Goal: Task Accomplishment & Management: Use online tool/utility

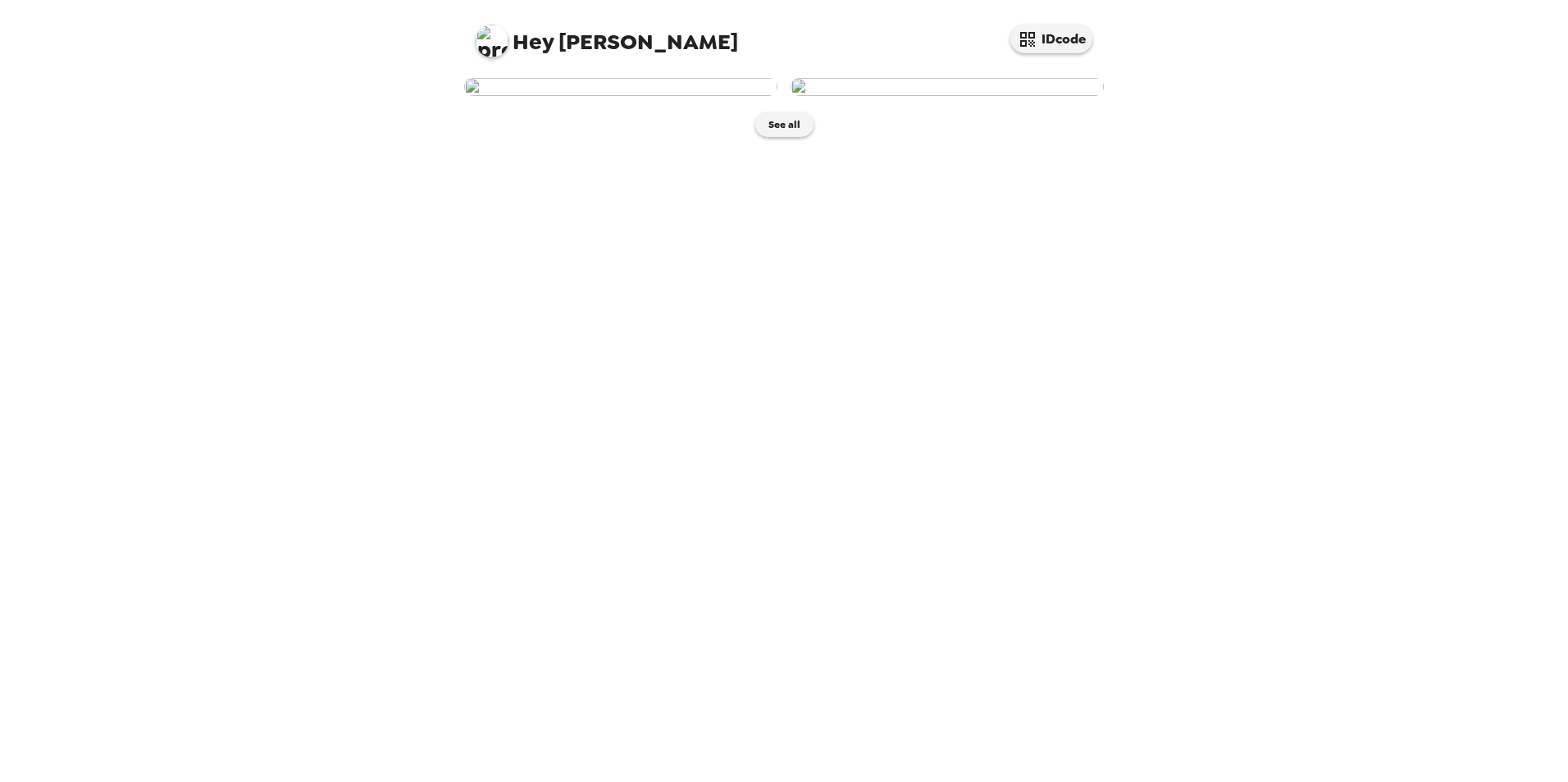
click at [612, 96] on img at bounding box center [620, 87] width 313 height 18
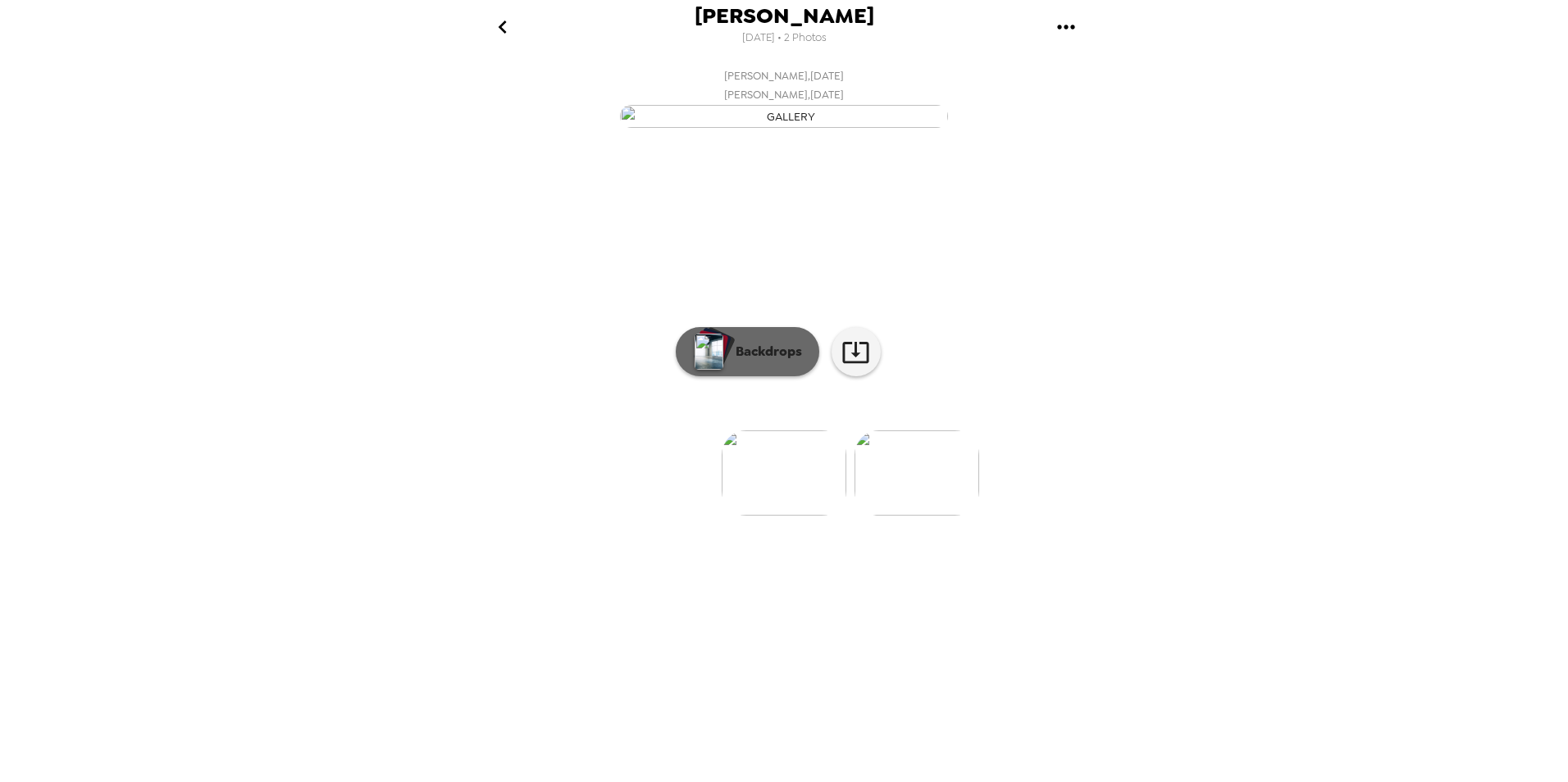
click at [754, 361] on p "Backdrops" at bounding box center [764, 352] width 75 height 20
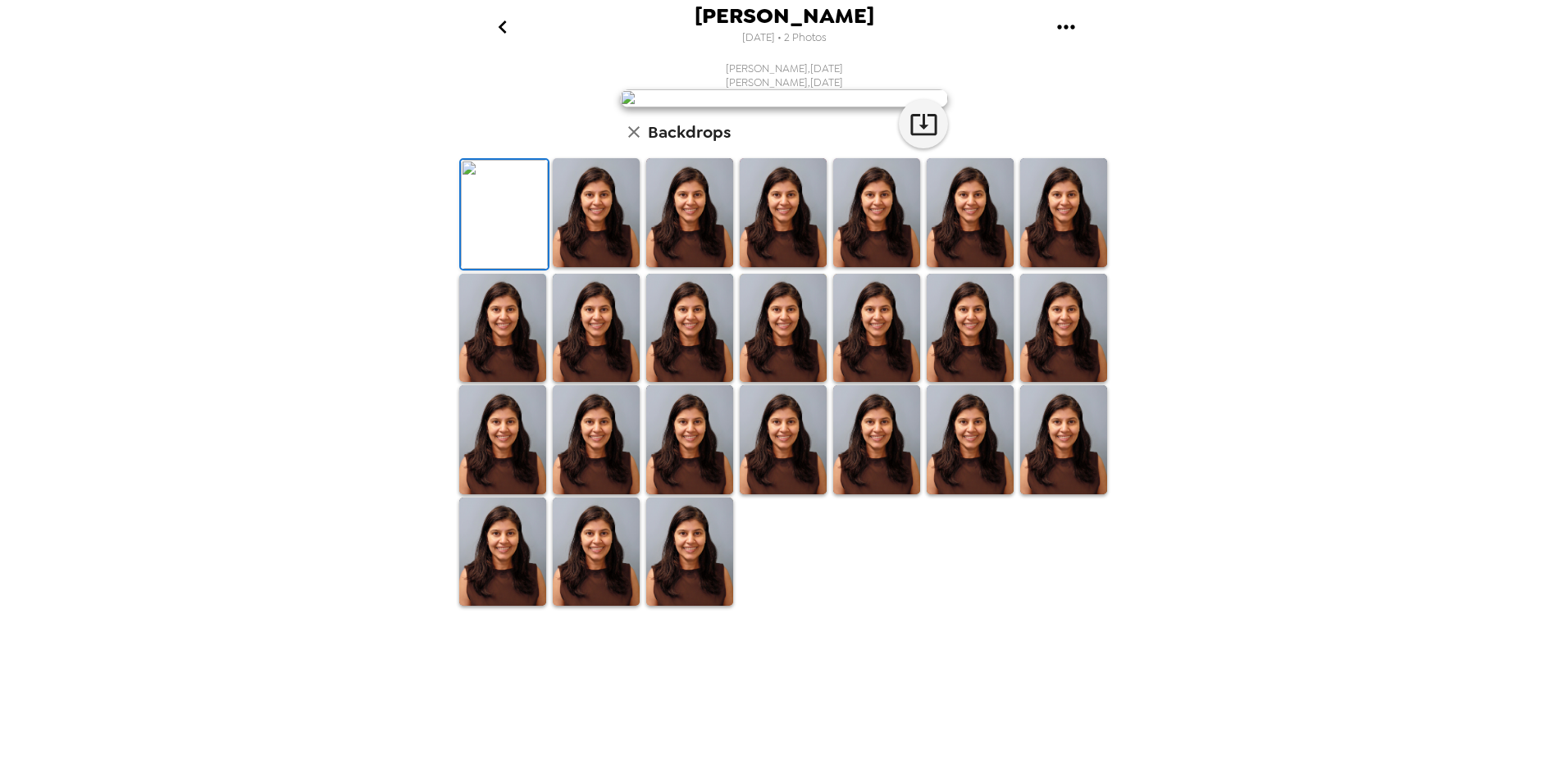
click at [789, 383] on img at bounding box center [783, 328] width 87 height 109
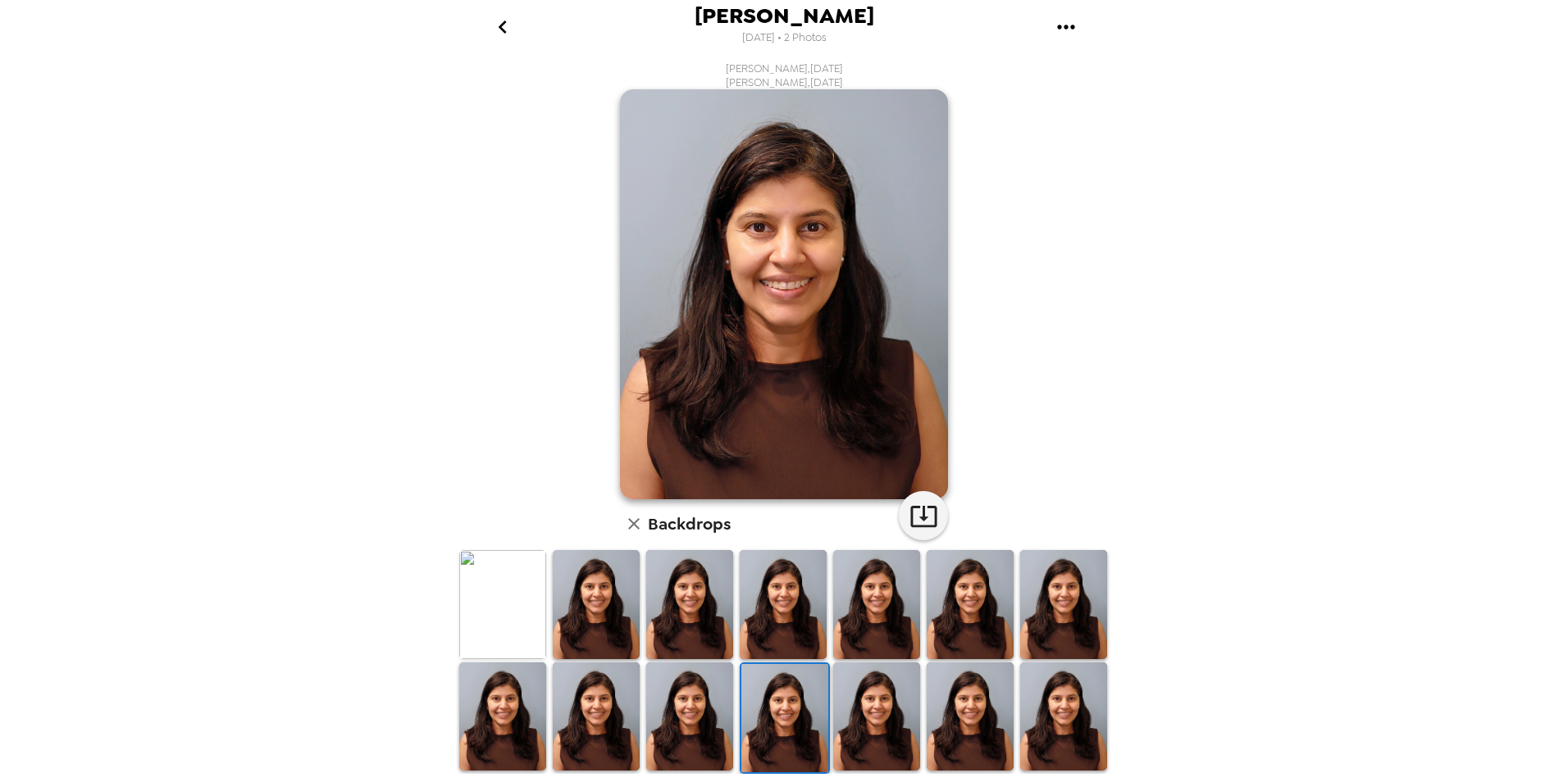
click at [877, 725] on img at bounding box center [876, 717] width 87 height 109
click at [583, 685] on img at bounding box center [596, 717] width 87 height 109
